Goal: Check status: Check status

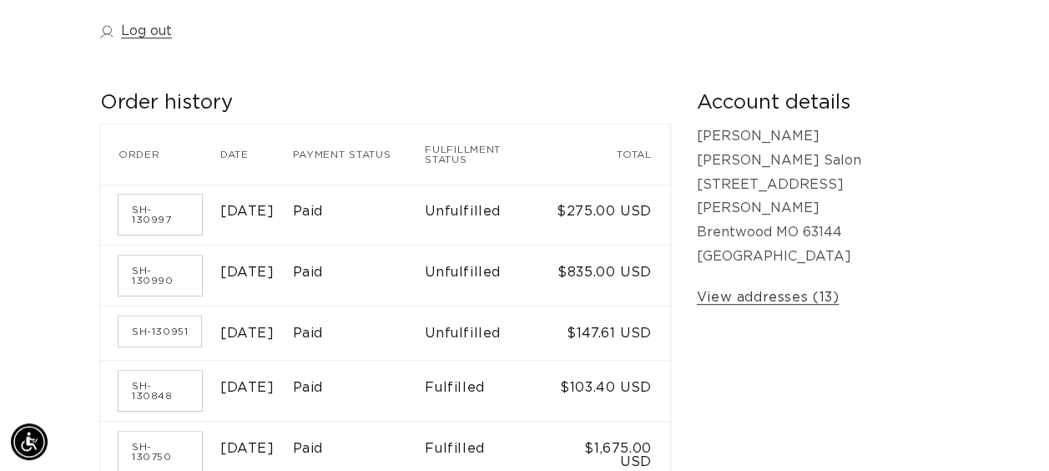
scroll to position [250, 0]
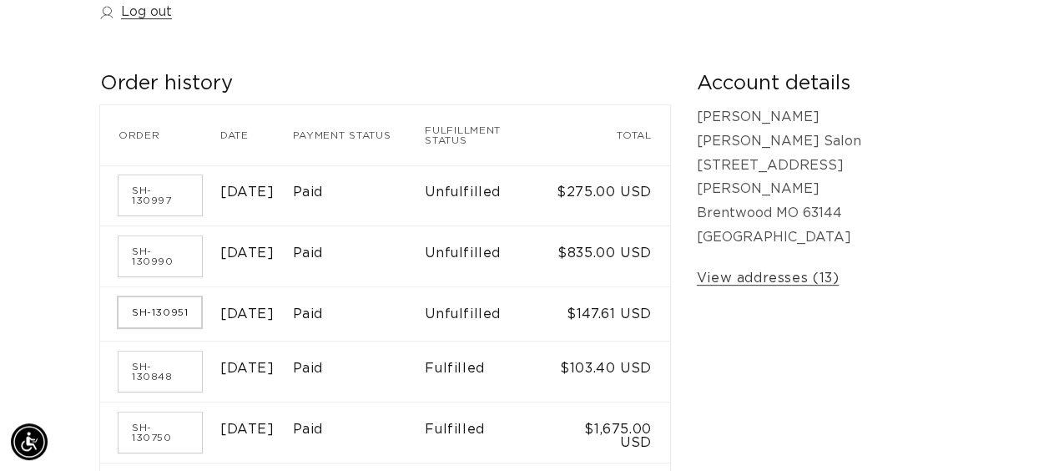
click at [174, 310] on link "SH-130951" at bounding box center [160, 312] width 83 height 30
click at [165, 255] on link "SH-130990" at bounding box center [160, 256] width 83 height 40
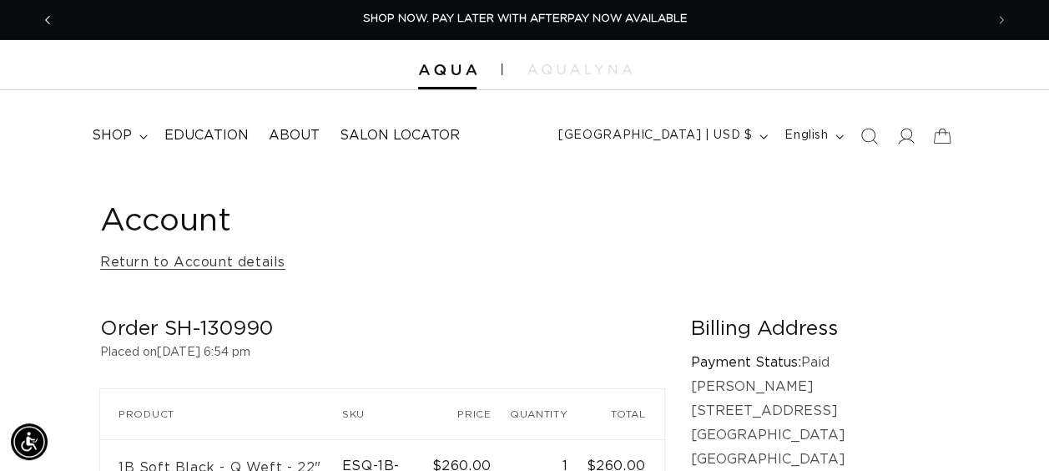
click at [45, 17] on icon "Previous announcement" at bounding box center [48, 20] width 6 height 18
click at [144, 265] on link "Return to Account details" at bounding box center [192, 262] width 185 height 24
